Goal: Task Accomplishment & Management: Use online tool/utility

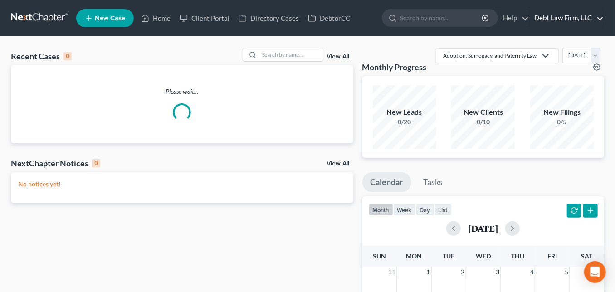
click at [575, 19] on link "Debt Law Firm, LLC" at bounding box center [567, 18] width 74 height 16
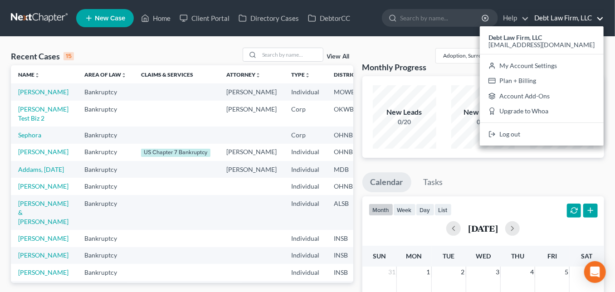
click at [152, 178] on td at bounding box center [177, 169] width 86 height 17
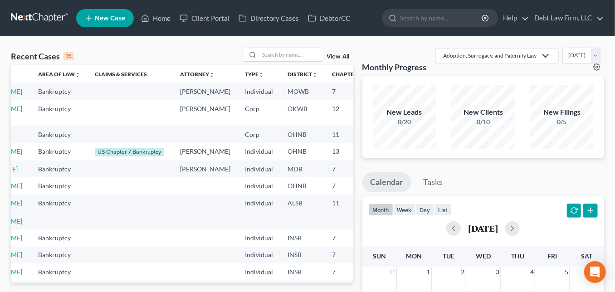
scroll to position [0, 0]
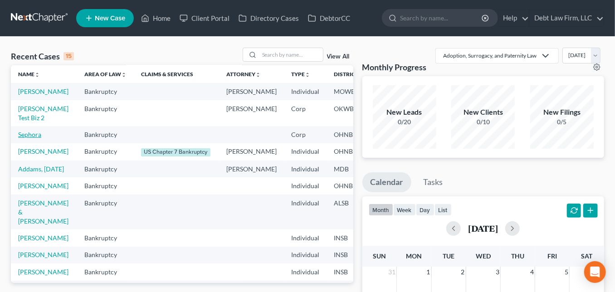
click at [32, 138] on link "Sephora" at bounding box center [29, 135] width 23 height 8
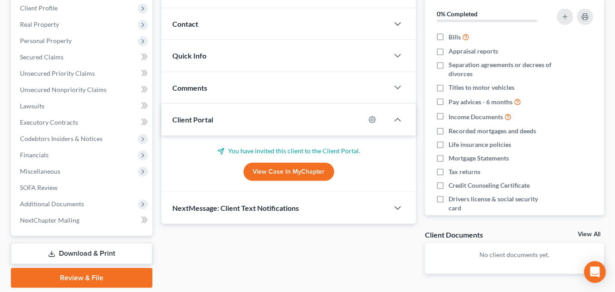
scroll to position [114, 0]
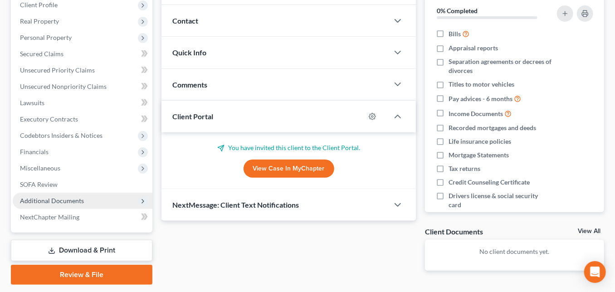
click at [68, 201] on span "Additional Documents" at bounding box center [52, 201] width 64 height 8
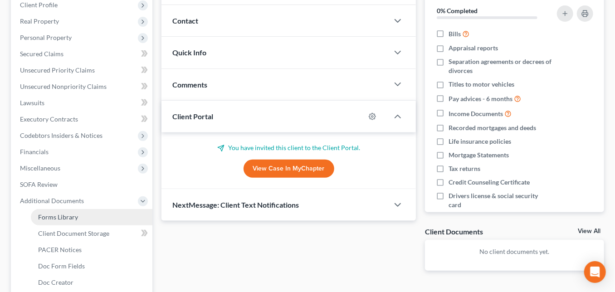
click at [66, 213] on span "Forms Library" at bounding box center [58, 217] width 40 height 8
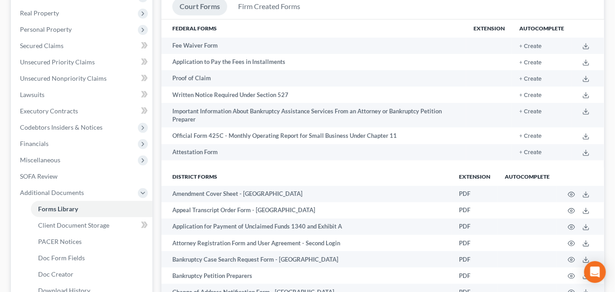
scroll to position [123, 0]
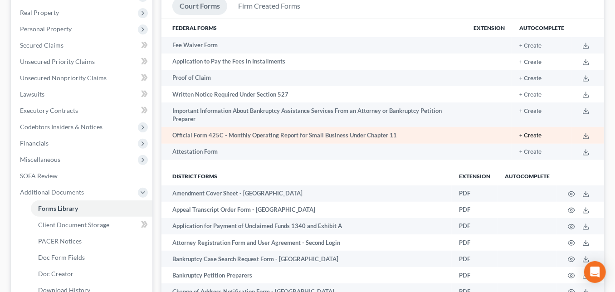
click at [533, 137] on button "+ Create" at bounding box center [531, 136] width 22 height 6
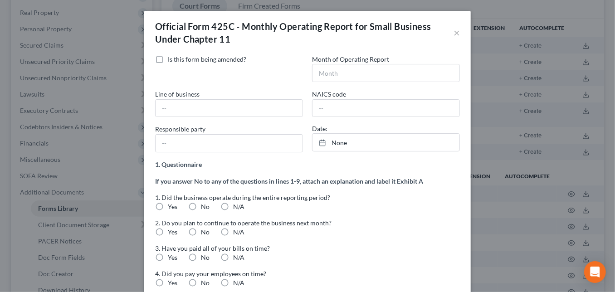
click at [210, 37] on div "Official Form 425C - Monthly Operating Report for Small Business Under Chapter …" at bounding box center [304, 32] width 299 height 25
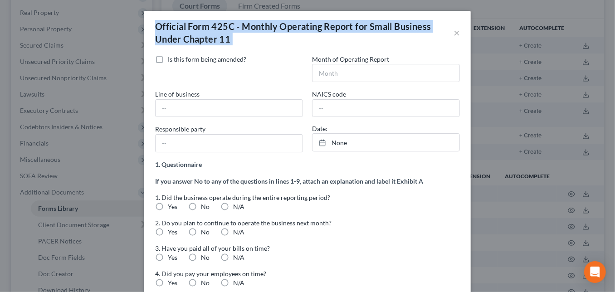
click at [210, 37] on div "Official Form 425C - Monthly Operating Report for Small Business Under Chapter …" at bounding box center [304, 32] width 299 height 25
copy div "Official Form 425C - Monthly Operating Report for Small Business Under Chapter …"
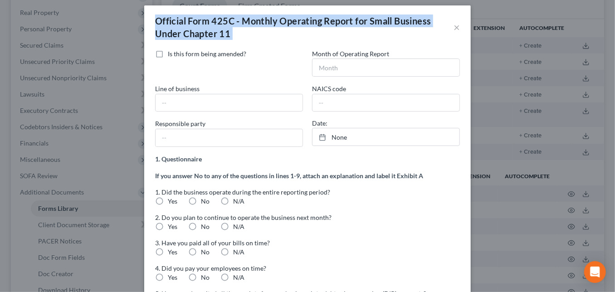
scroll to position [0, 0]
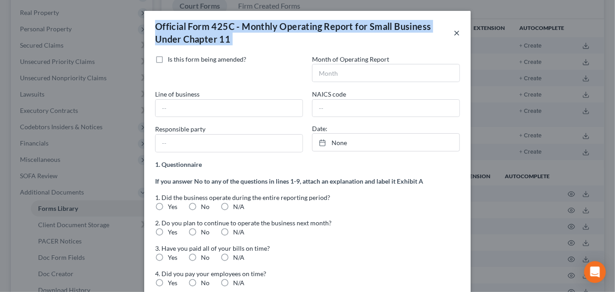
click at [458, 31] on button "×" at bounding box center [457, 32] width 6 height 11
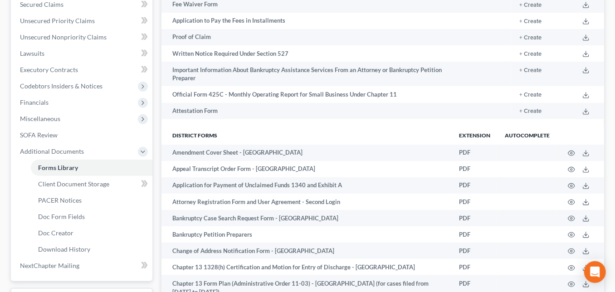
scroll to position [173, 0]
